Goal: Find specific page/section: Find specific page/section

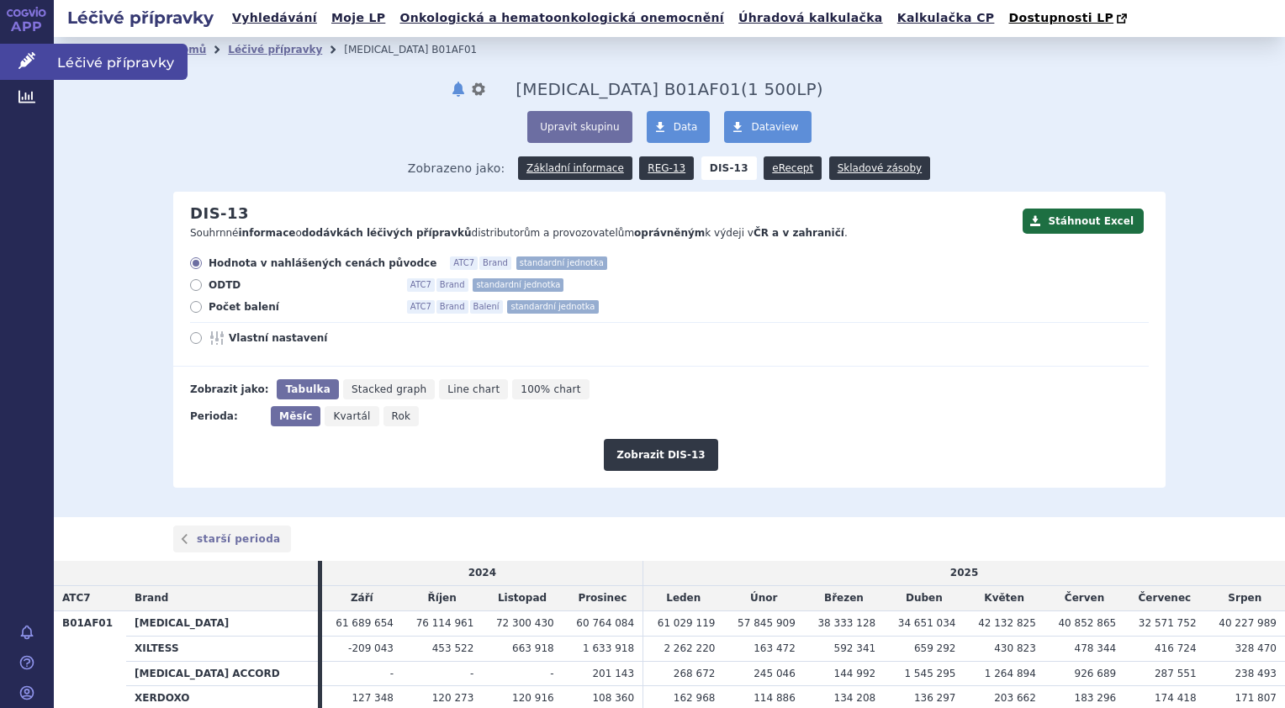
click at [87, 64] on span "Léčivé přípravky" at bounding box center [121, 61] width 134 height 35
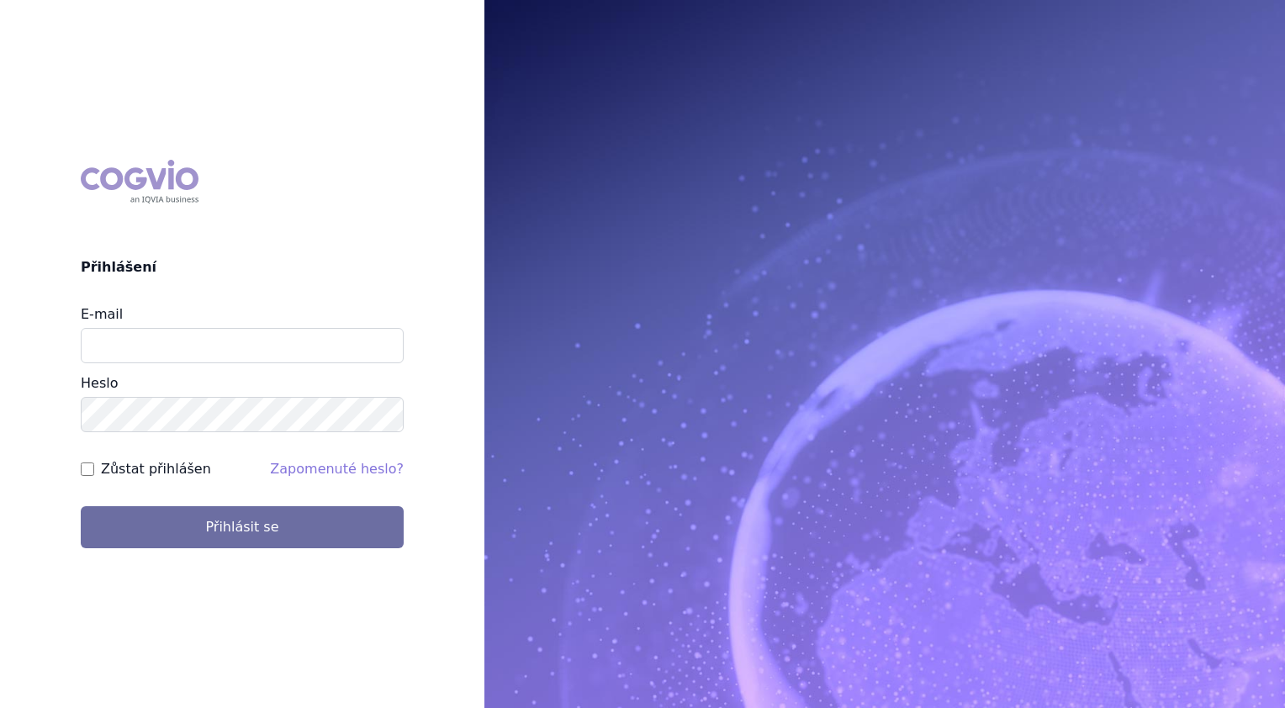
type input "stanislav_klusak@accord-healthcare.com"
click at [196, 505] on form "E-mail stanislav_klusak@accord-healthcare.com Heslo Zůstat přihlášen Zapomenuté…" at bounding box center [242, 426] width 323 height 244
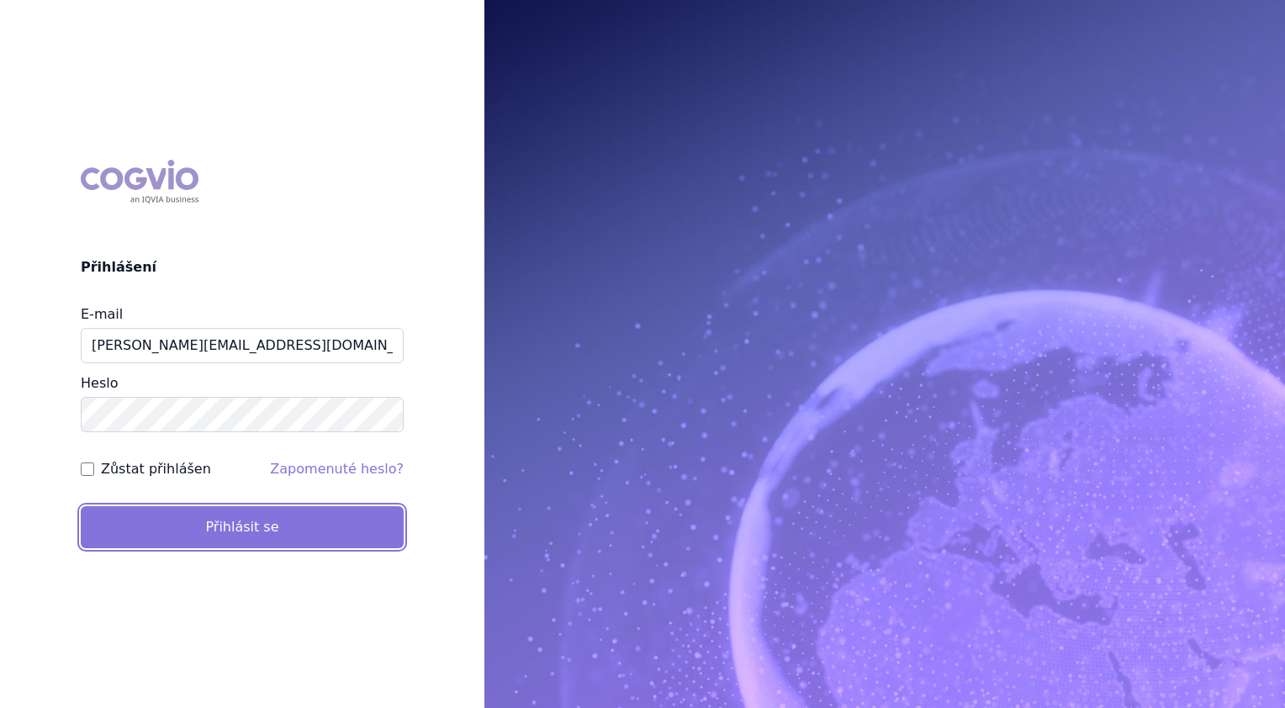
click at [199, 522] on button "Přihlásit se" at bounding box center [242, 527] width 323 height 42
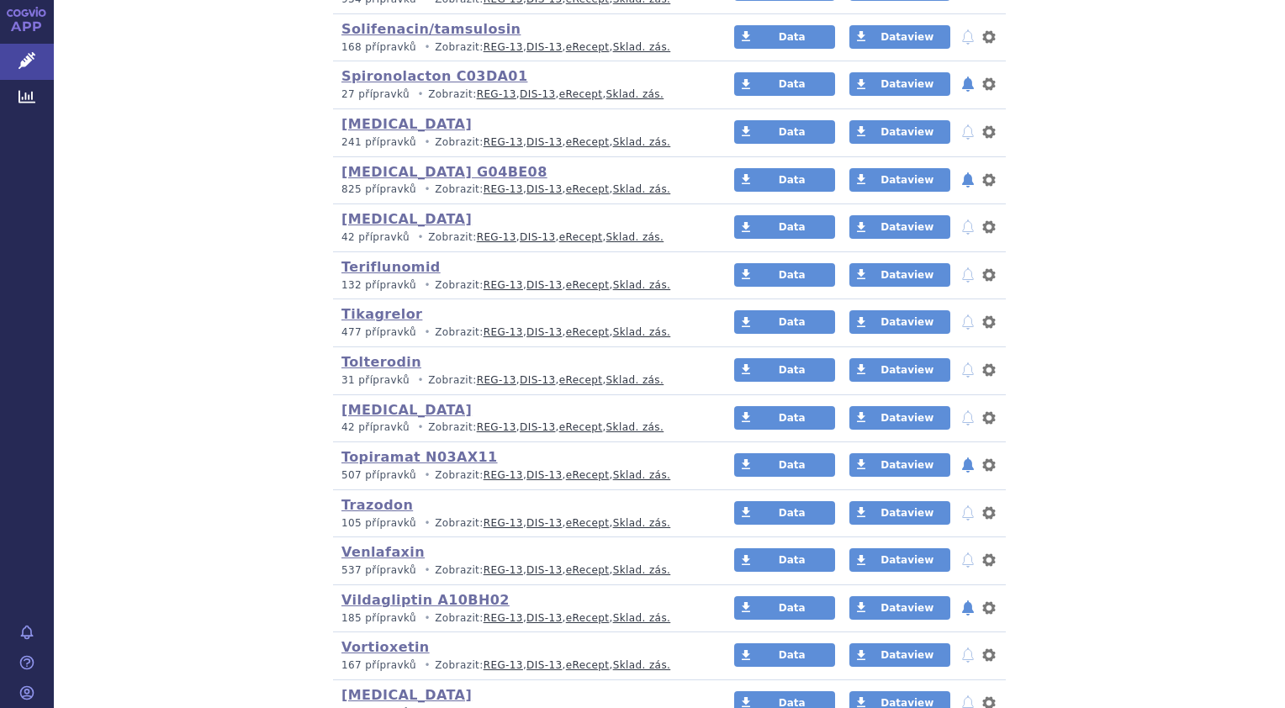
scroll to position [3867, 0]
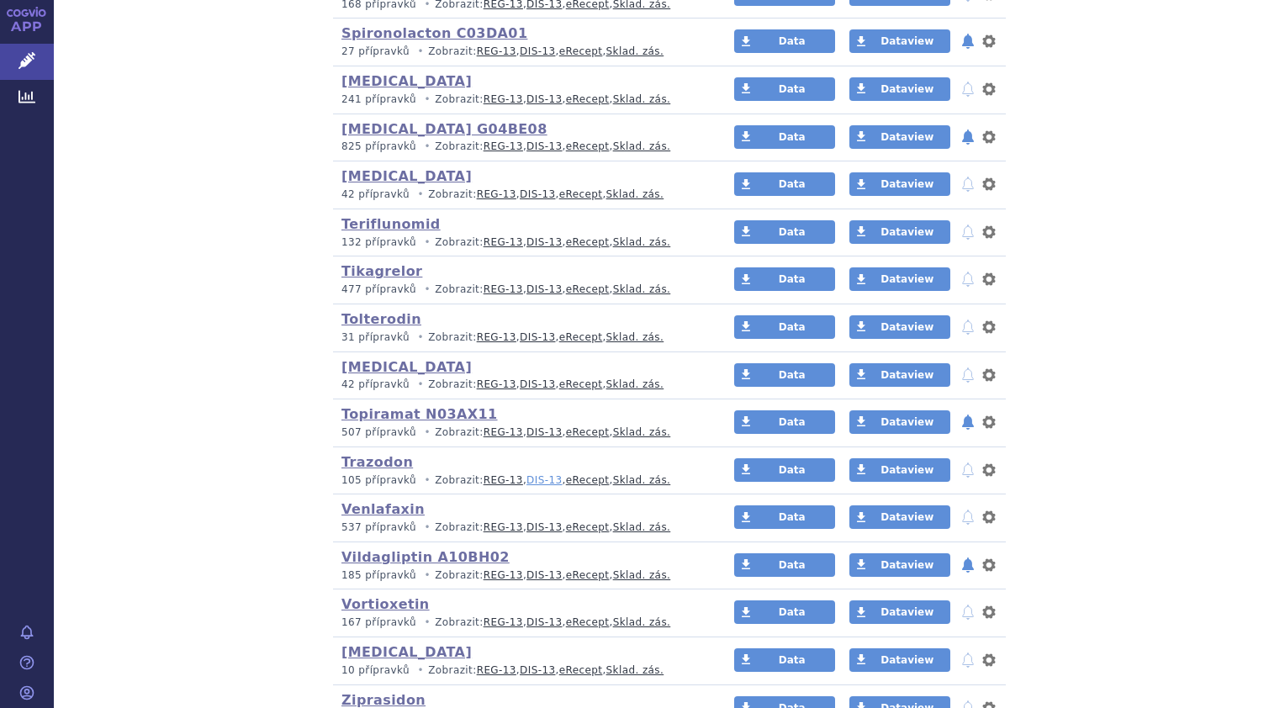
click at [526, 474] on link "DIS-13" at bounding box center [543, 480] width 35 height 12
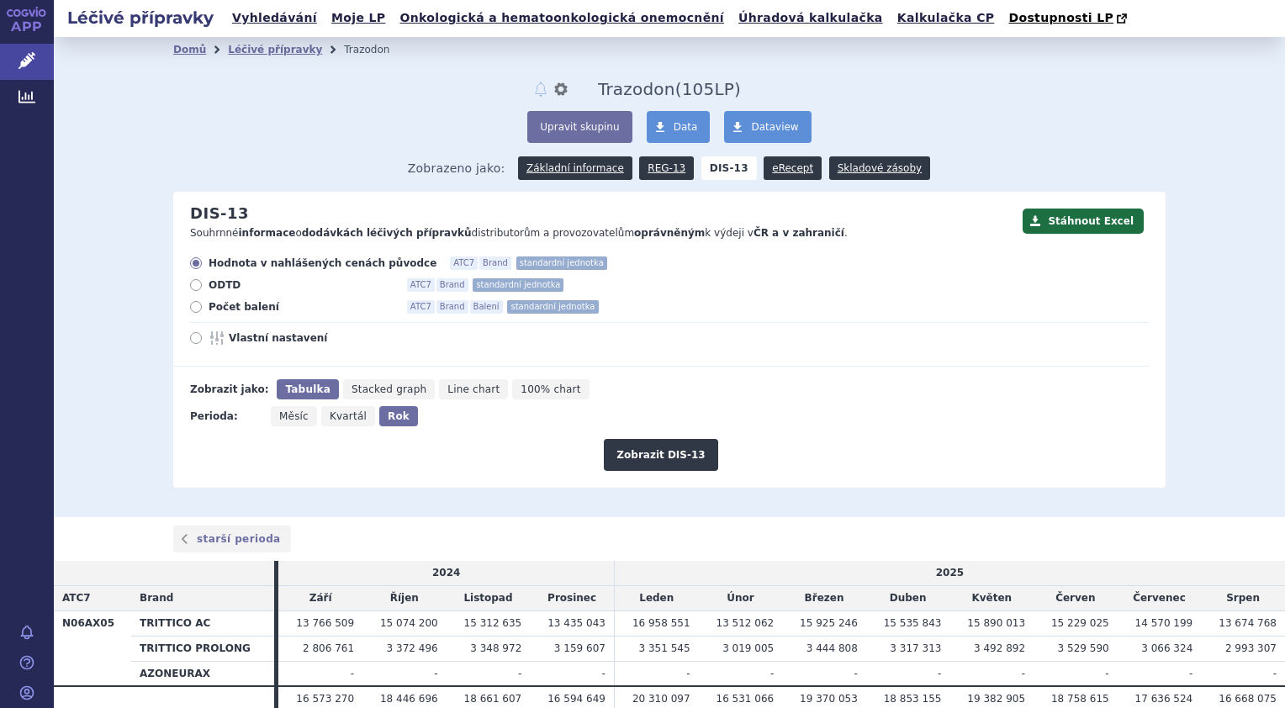
click at [190, 309] on icon at bounding box center [196, 307] width 12 height 12
click at [192, 309] on input "Počet balení ATC7 Brand Balení standardní jednotka" at bounding box center [197, 308] width 11 height 11
radio input "true"
click at [630, 453] on button "Zobrazit DIS-13" at bounding box center [660, 455] width 113 height 32
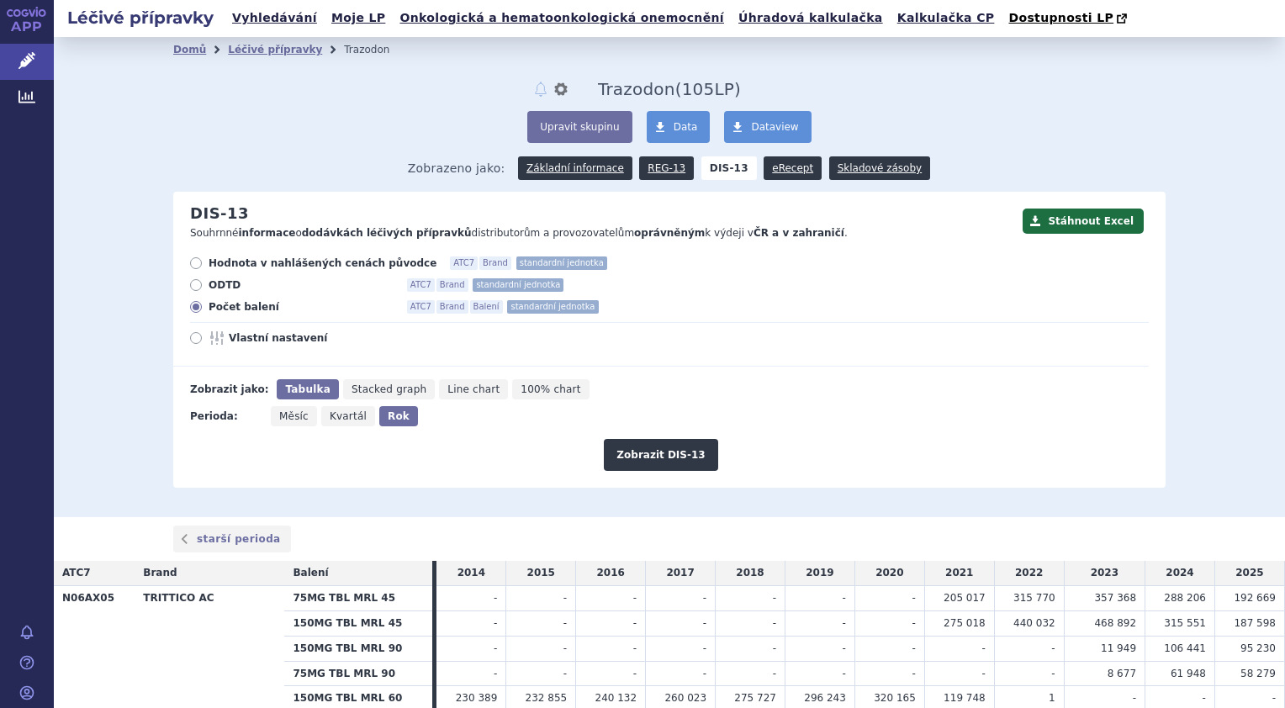
scroll to position [295, 0]
